Goal: Task Accomplishment & Management: Use online tool/utility

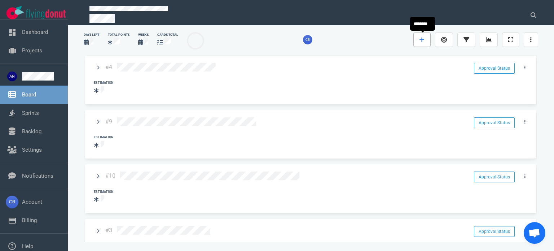
click at [426, 39] on link at bounding box center [422, 39] width 17 height 14
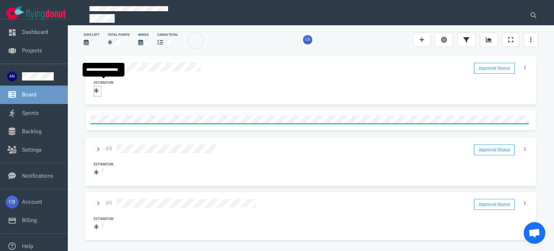
click at [99, 88] on div at bounding box center [97, 90] width 7 height 9
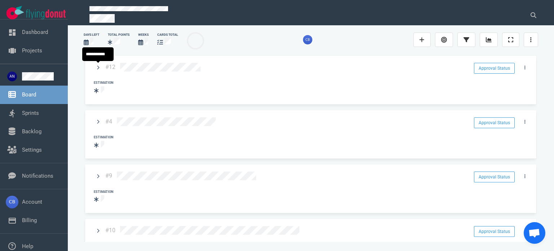
click at [98, 68] on div "#12 Approval Status Estimation #4 Approval Status Estimation #9 Approval Status…" at bounding box center [311, 145] width 454 height 182
click at [91, 67] on div "#12 Approval Status Estimation #4 Approval Status Estimation #9 Approval Status…" at bounding box center [311, 145] width 454 height 182
click at [100, 69] on link at bounding box center [98, 67] width 12 height 9
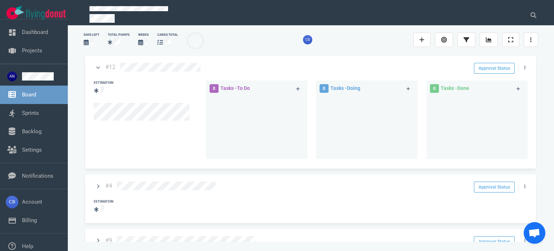
click at [230, 99] on div at bounding box center [256, 124] width 93 height 57
drag, startPoint x: 299, startPoint y: 86, endPoint x: 293, endPoint y: 88, distance: 5.6
click at [299, 86] on link at bounding box center [298, 88] width 12 height 9
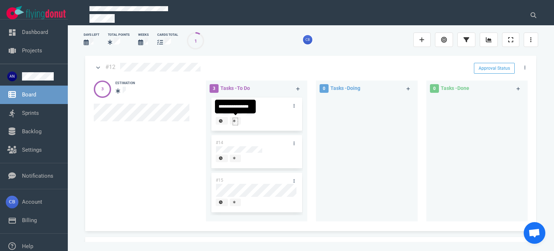
click at [235, 120] on div at bounding box center [235, 121] width 5 height 6
click at [259, 119] on div at bounding box center [253, 121] width 74 height 9
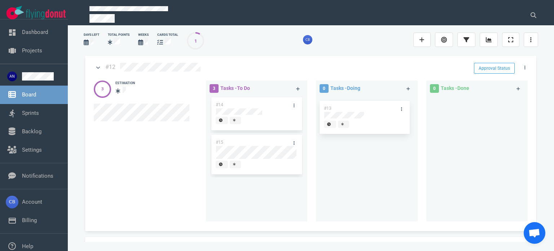
drag, startPoint x: 264, startPoint y: 104, endPoint x: 374, endPoint y: 109, distance: 110.2
click at [374, 109] on div "3 Tasks - To Do #13 #14 #15 #13 0 Tasks - Doing 0 Tasks - Done" at bounding box center [369, 152] width 334 height 152
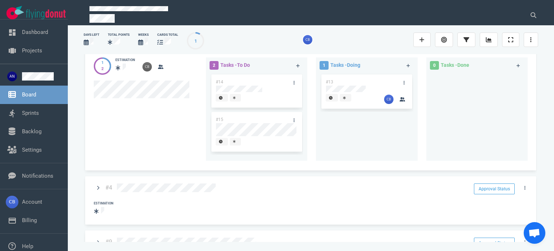
scroll to position [36, 0]
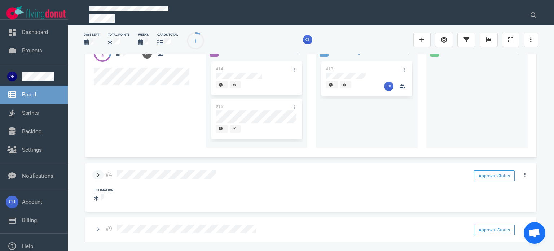
click at [99, 175] on icon at bounding box center [98, 174] width 3 height 4
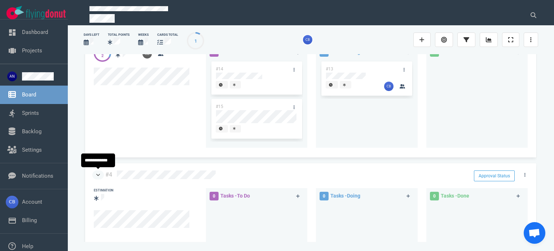
click at [99, 174] on icon at bounding box center [98, 174] width 4 height 4
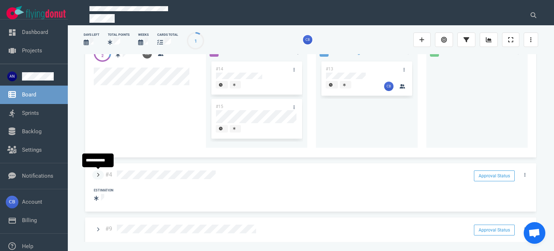
click at [101, 175] on link at bounding box center [98, 174] width 12 height 9
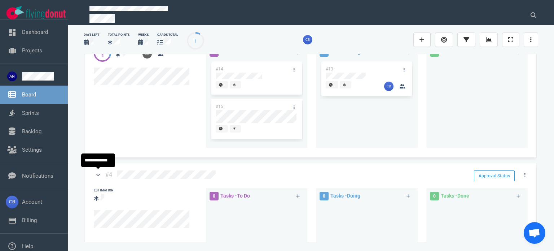
click at [101, 175] on link at bounding box center [98, 174] width 12 height 9
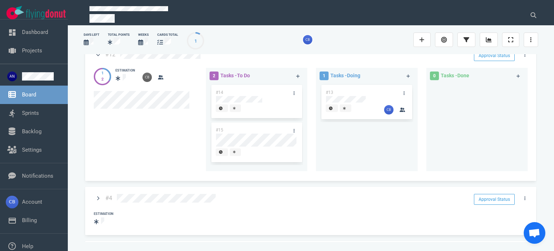
scroll to position [0, 0]
